Goal: Task Accomplishment & Management: Use online tool/utility

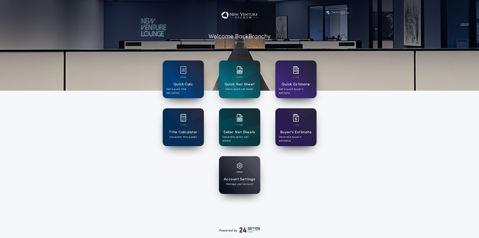
click at [246, 133] on h1 "Seller Net Sheets" at bounding box center [240, 132] width 32 height 6
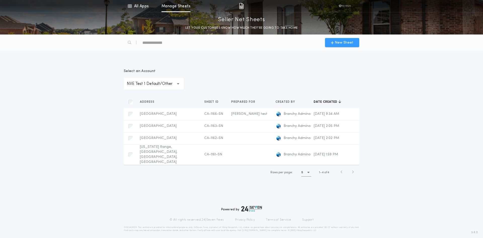
click at [333, 45] on span "New Sheet" at bounding box center [342, 42] width 23 height 5
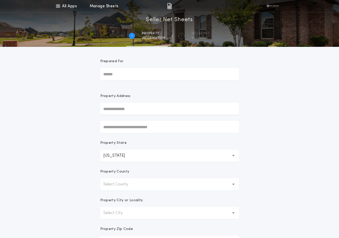
click at [139, 108] on input "text" at bounding box center [169, 109] width 139 height 12
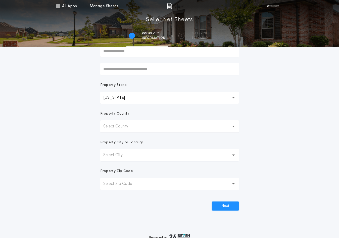
scroll to position [63, 0]
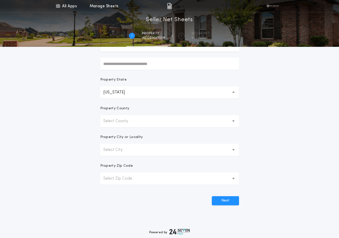
click at [125, 118] on p "Select County" at bounding box center [119, 121] width 33 height 6
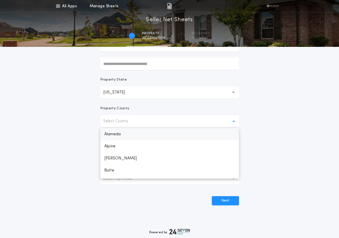
click at [124, 135] on p "Alameda" at bounding box center [169, 134] width 139 height 12
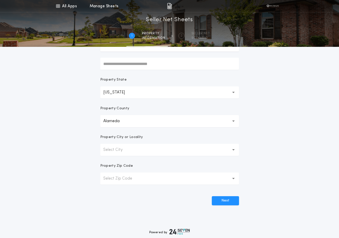
click at [124, 148] on p "Select City" at bounding box center [116, 150] width 27 height 6
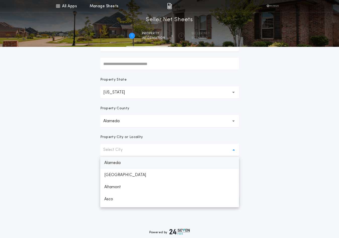
click at [125, 164] on p "Alameda" at bounding box center [169, 163] width 139 height 12
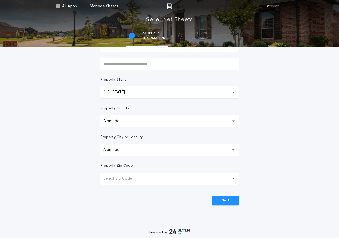
click at [129, 182] on button "Select Zip Code" at bounding box center [169, 178] width 139 height 12
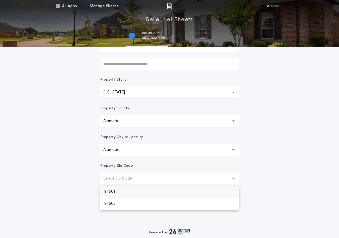
click at [132, 191] on p "94501" at bounding box center [169, 191] width 139 height 12
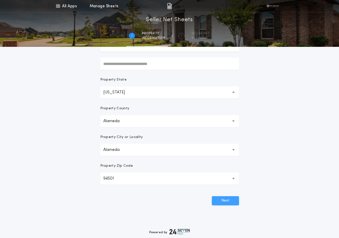
click at [230, 203] on button "Next" at bounding box center [225, 200] width 27 height 9
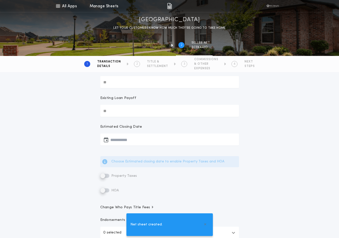
scroll to position [0, 0]
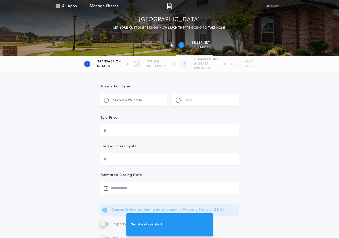
click at [119, 98] on p "Purchase W/ Loan" at bounding box center [127, 100] width 30 height 5
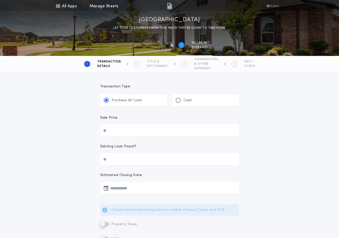
click at [118, 131] on input "Sale Price" at bounding box center [169, 130] width 139 height 12
type input "********"
